Goal: Information Seeking & Learning: Learn about a topic

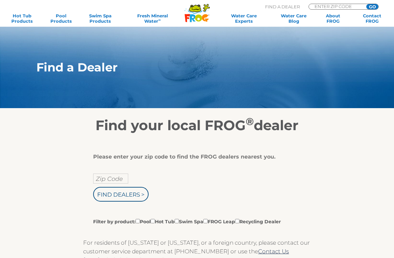
scroll to position [130, 0]
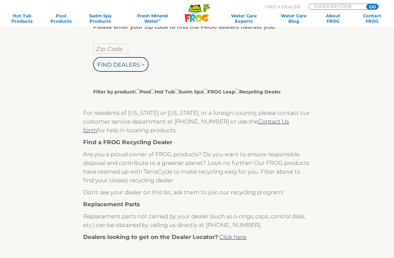
click at [155, 91] on input "Filter by product: Pool Hot Tub Swim Spa FROG Leap Recycling Dealer" at bounding box center [153, 91] width 4 height 4
checkbox input "true"
click at [111, 51] on input "Zip Code" at bounding box center [110, 49] width 35 height 10
type input "Zip Code"
click at [122, 50] on input "text" at bounding box center [110, 49] width 35 height 10
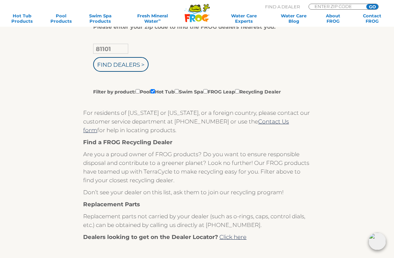
type input "81101"
click at [135, 64] on input "Find Dealers >" at bounding box center [120, 64] width 55 height 15
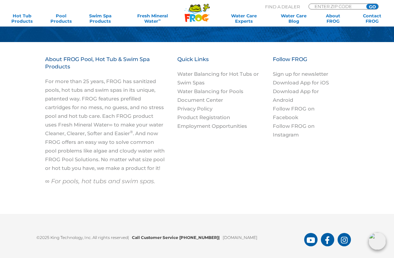
scroll to position [701, 0]
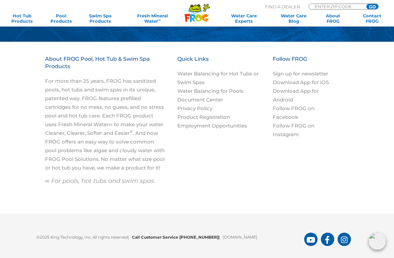
click at [251, 71] on link "Water Balancing for Hot Tubs or Swim Spas" at bounding box center [217, 78] width 81 height 15
